Goal: Information Seeking & Learning: Compare options

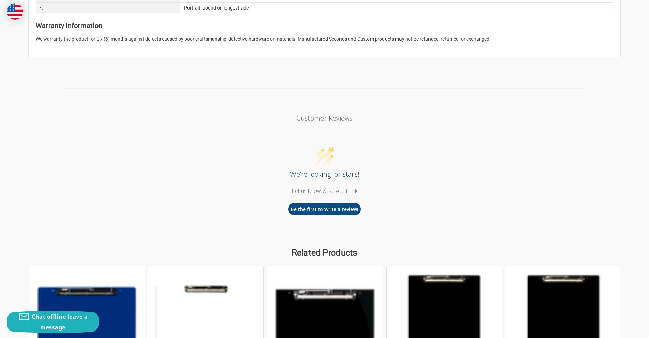
scroll to position [1014, 0]
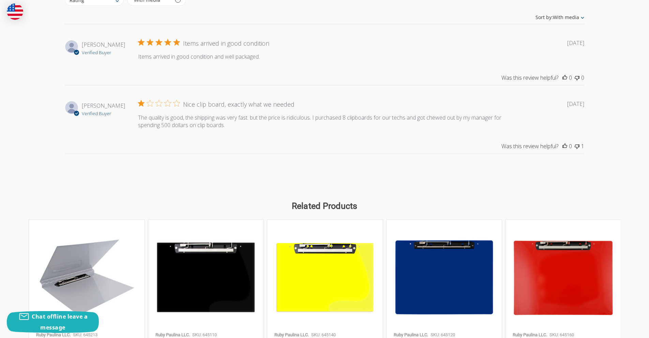
scroll to position [1014, 0]
